Goal: Transaction & Acquisition: Purchase product/service

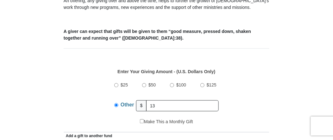
type input "130.00"
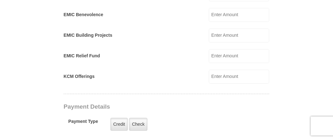
scroll to position [453, 0]
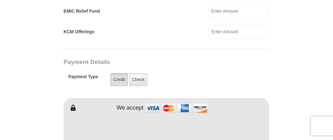
click at [116, 78] on label "Credit" at bounding box center [118, 79] width 17 height 13
click at [0, 0] on input "Credit" at bounding box center [0, 0] width 0 height 0
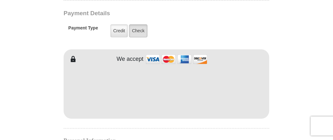
scroll to position [506, 0]
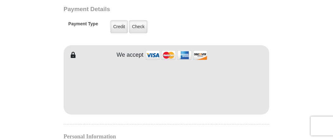
type input "[PERSON_NAME]"
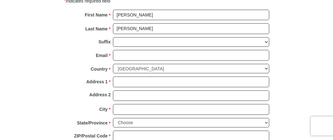
scroll to position [664, 0]
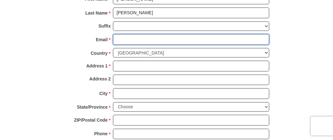
click at [136, 34] on input "Email *" at bounding box center [191, 39] width 156 height 11
type input "[EMAIL_ADDRESS][DOMAIN_NAME]"
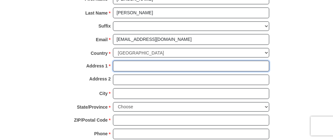
type input "[STREET_ADDRESS][PERSON_NAME]"
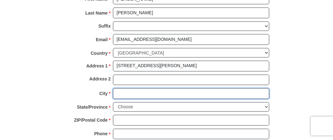
type input "Rockwall"
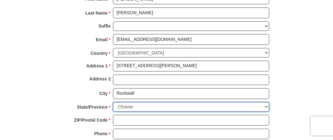
select select "[GEOGRAPHIC_DATA]"
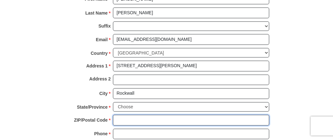
type input "75032-6754"
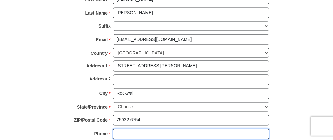
type input "2145797441"
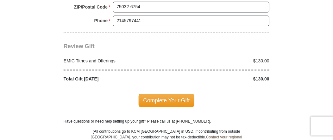
scroll to position [780, 0]
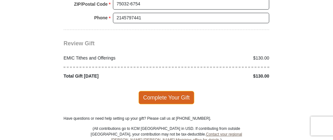
click at [168, 91] on span "Complete Your Gift" at bounding box center [167, 97] width 56 height 13
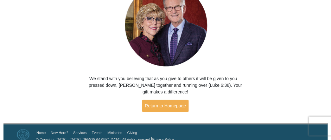
scroll to position [76, 0]
